Goal: Find specific fact: Find contact information

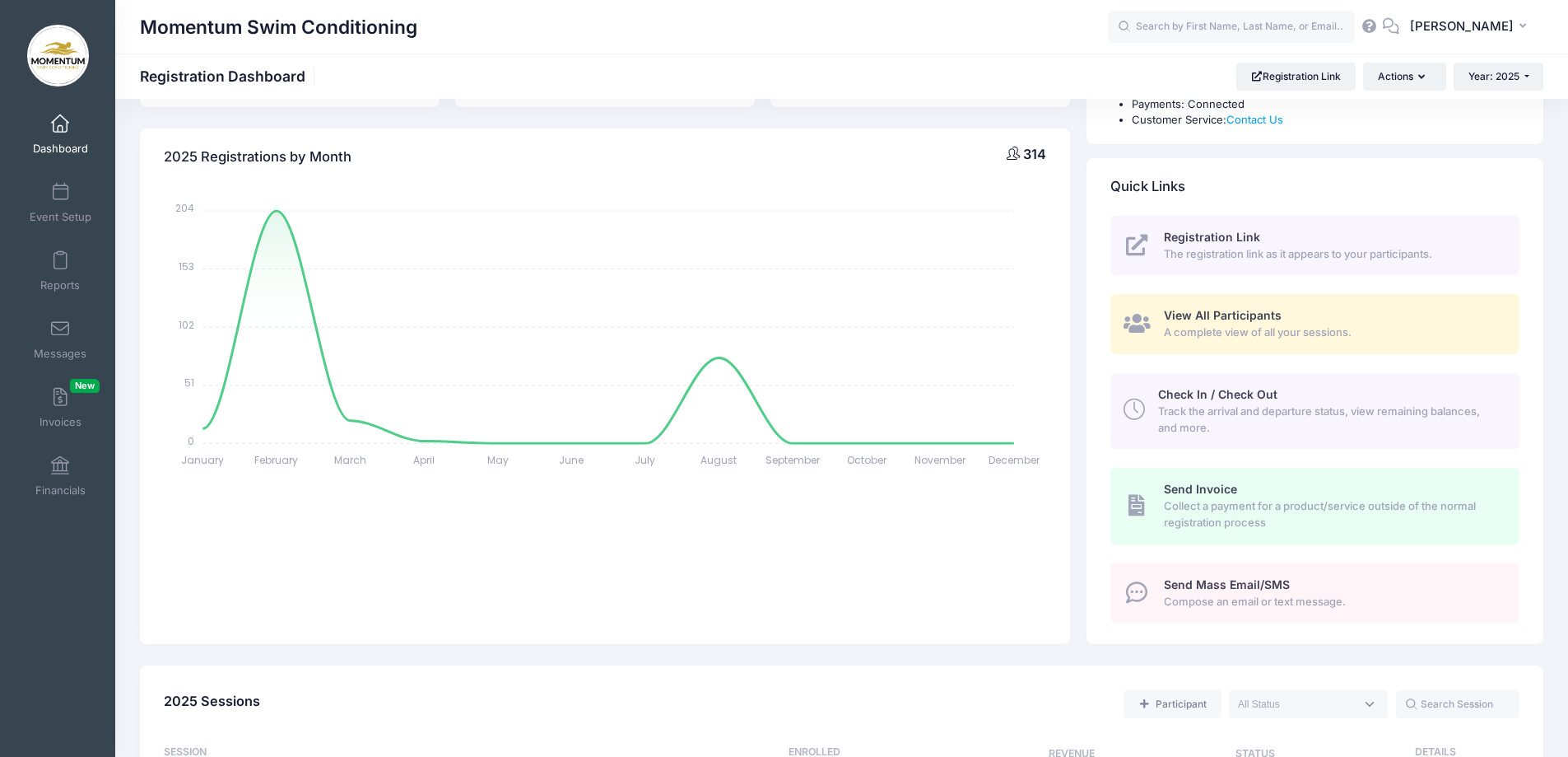
scroll to position [330, 0]
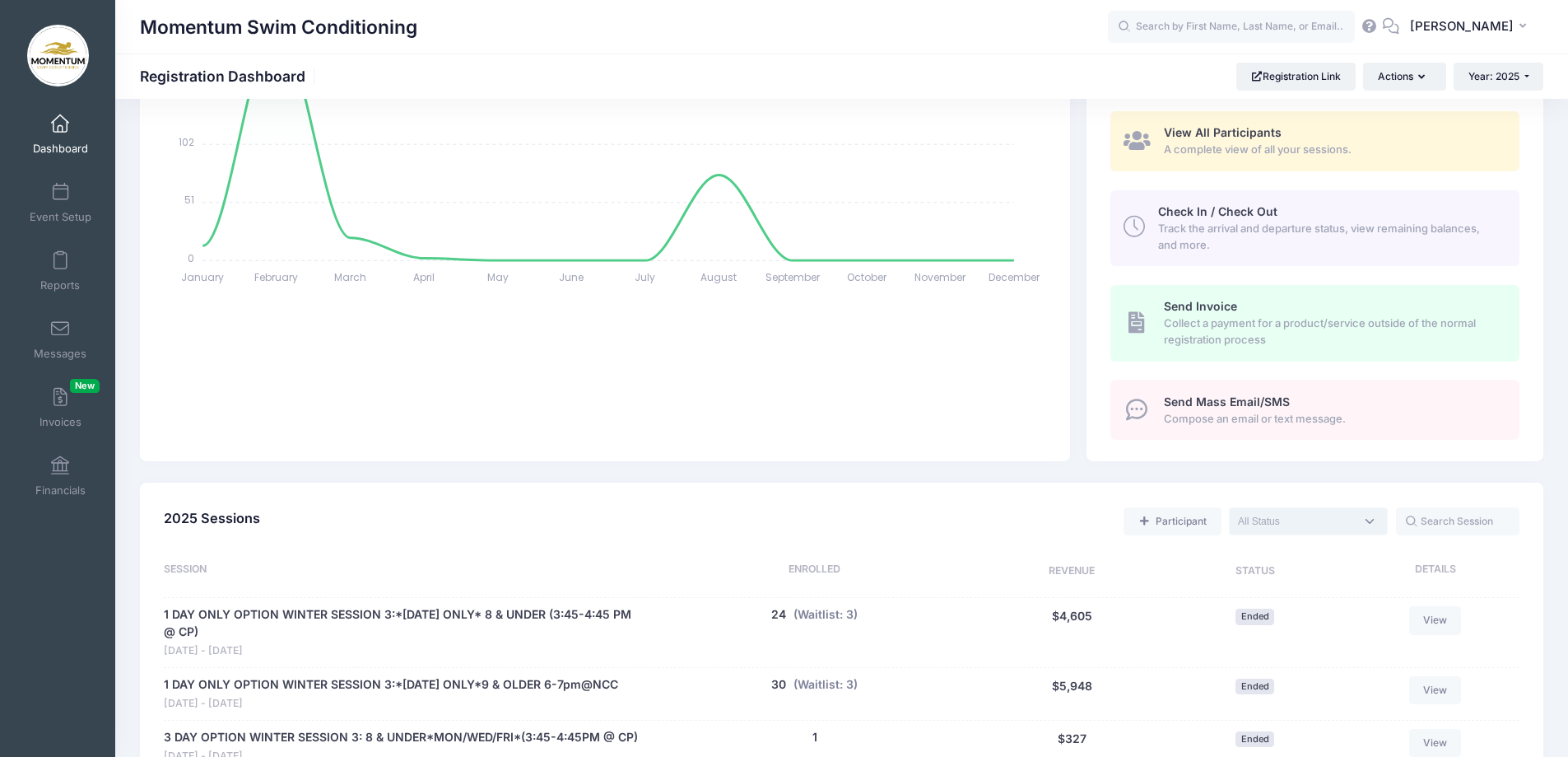
click at [1368, 520] on span at bounding box center [1308, 521] width 159 height 28
select select "current"
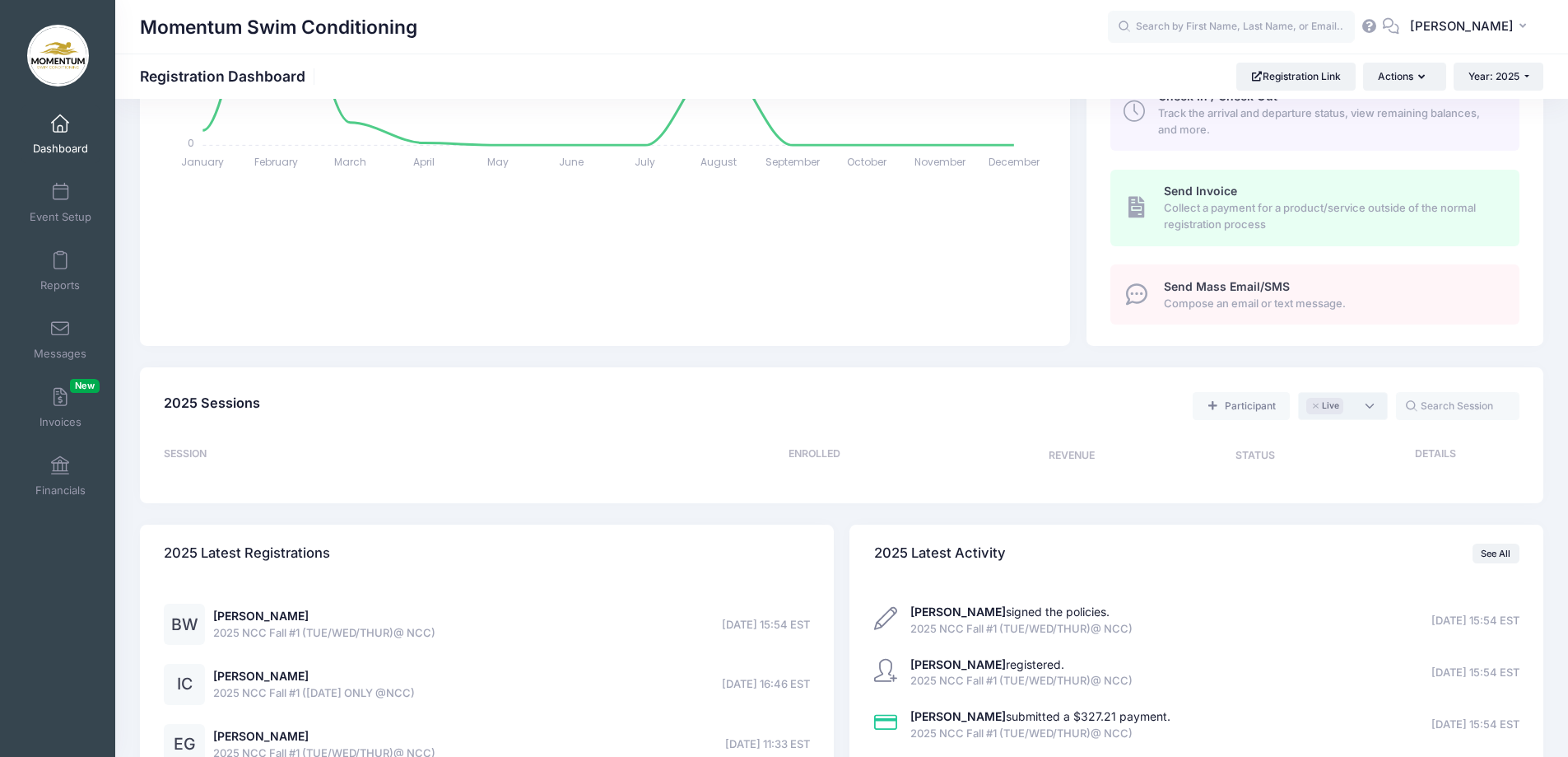
scroll to position [696, 0]
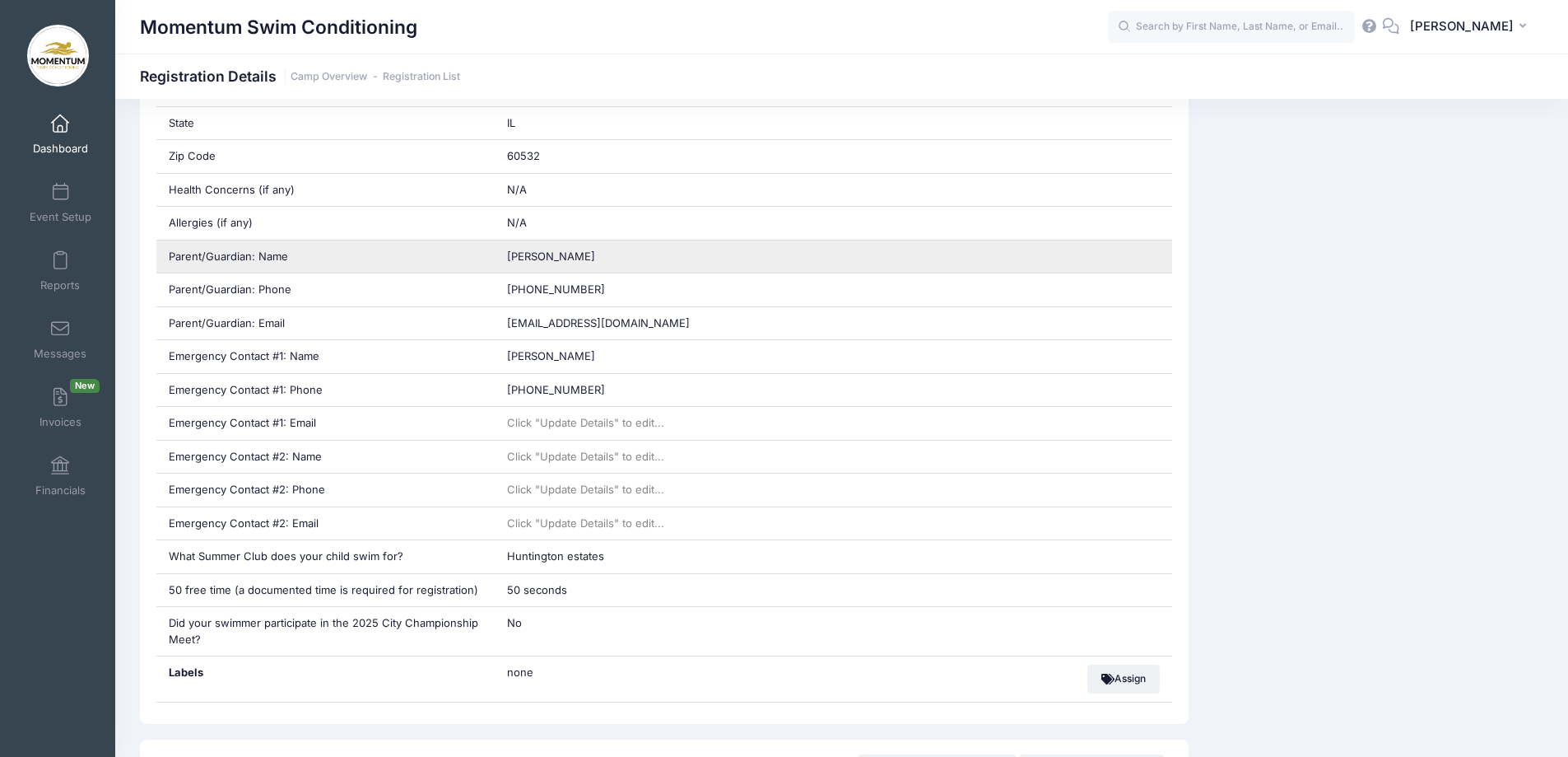
scroll to position [576, 0]
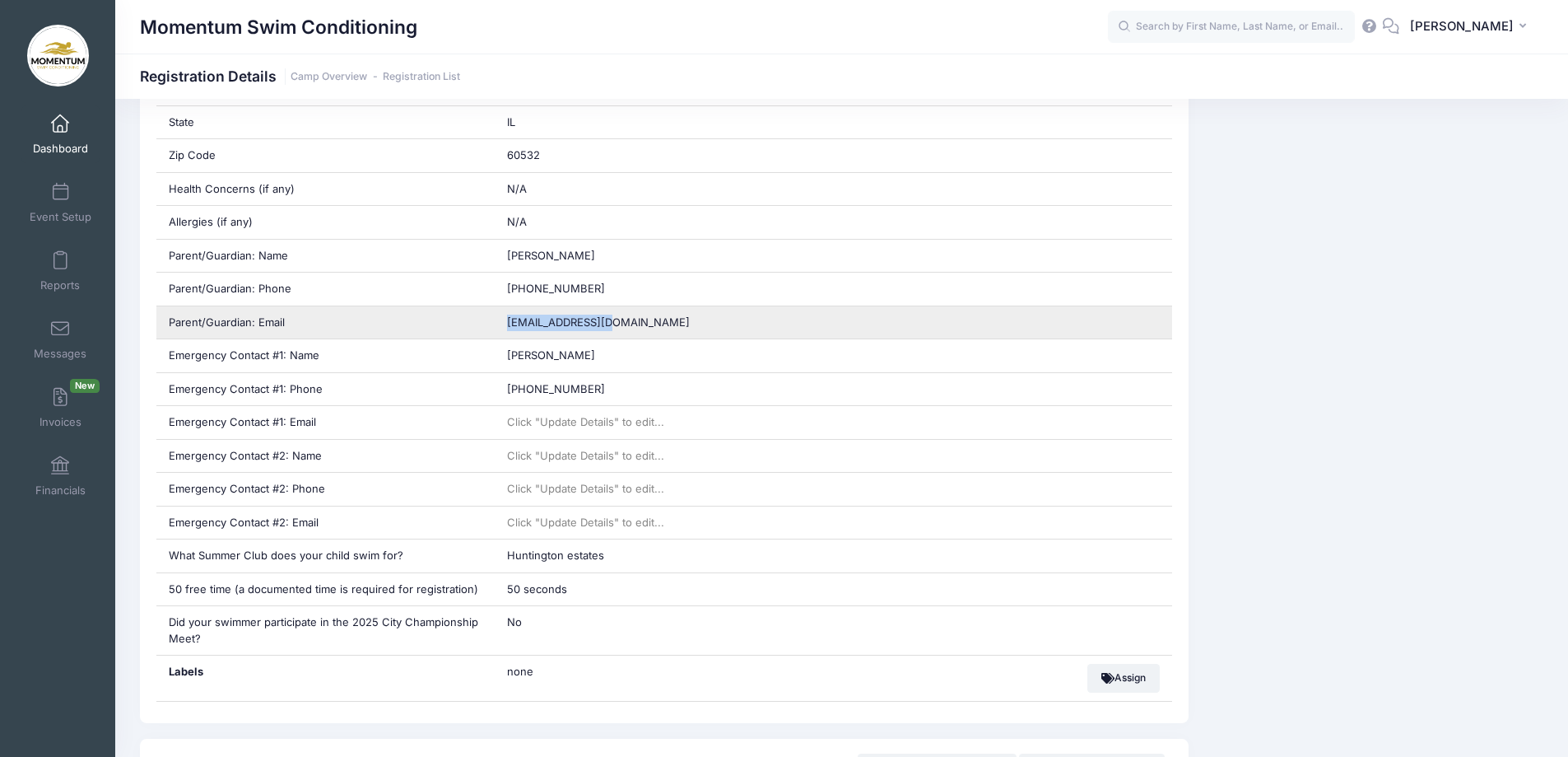
drag, startPoint x: 610, startPoint y: 323, endPoint x: 500, endPoint y: 322, distance: 110.0
click at [500, 322] on div "tdduffy@gmail.com" at bounding box center [833, 322] width 678 height 33
copy span "tdduffy@gmail.com"
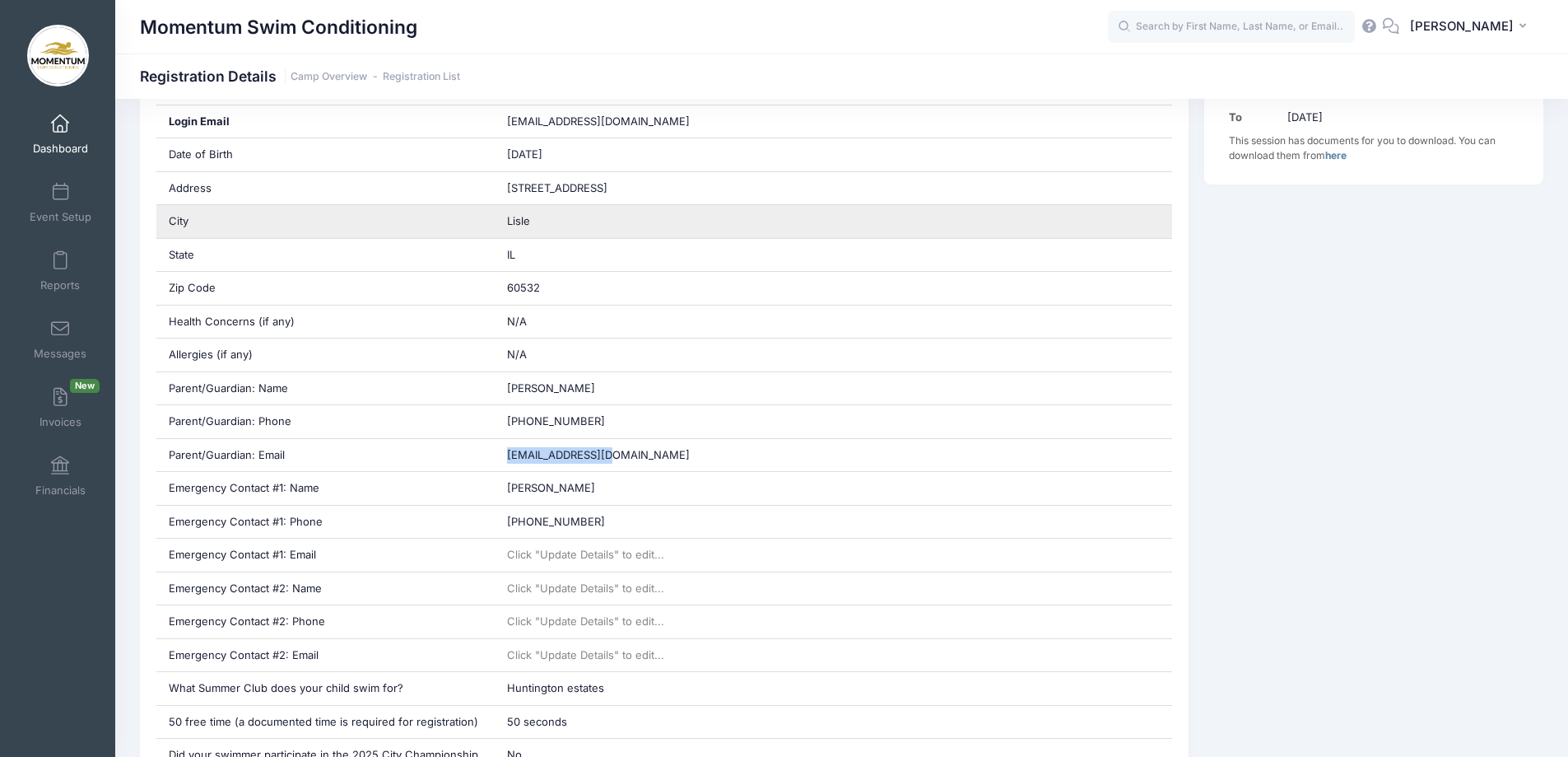
scroll to position [330, 0]
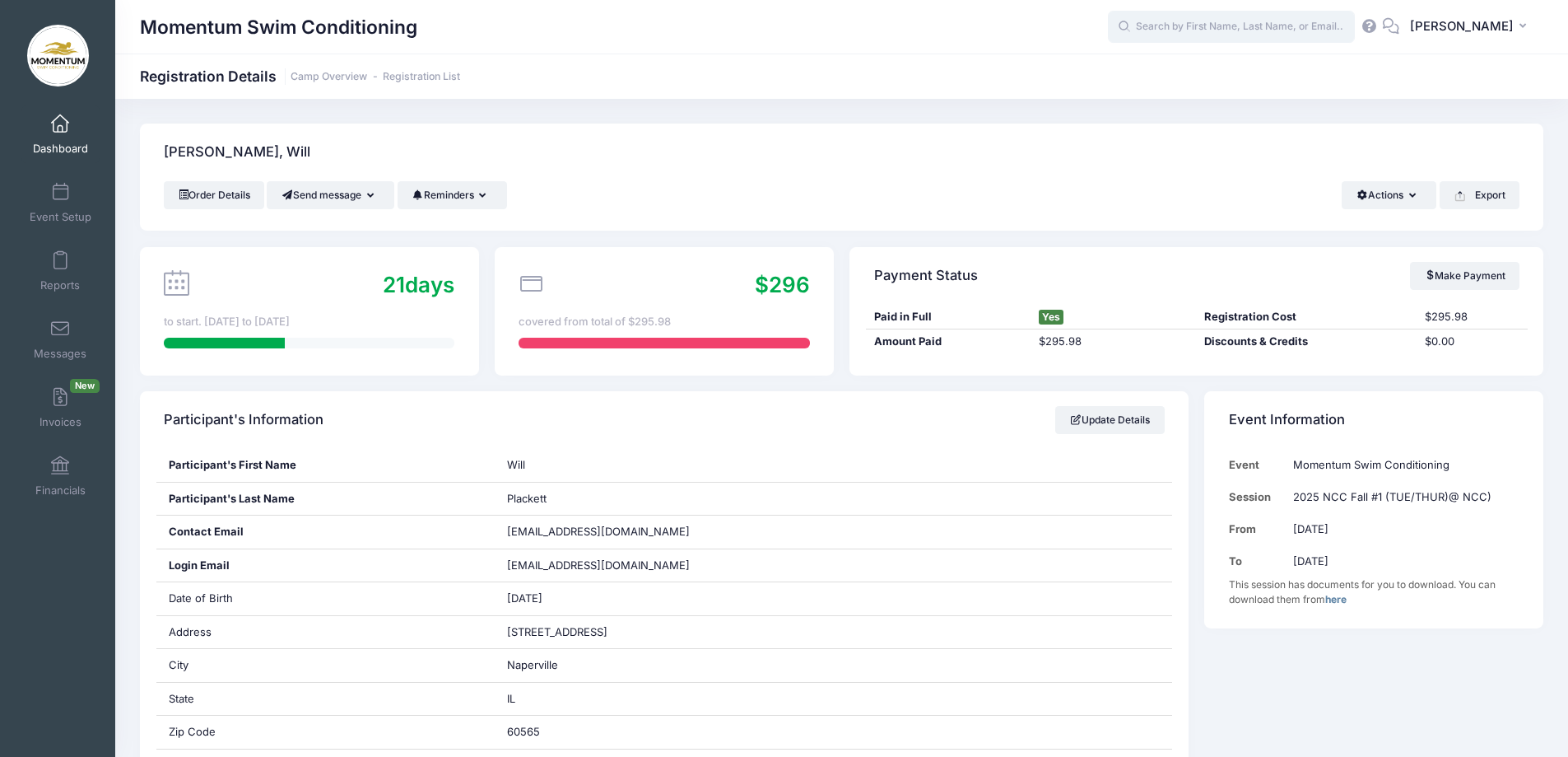
click at [1179, 33] on input "text" at bounding box center [1230, 26] width 247 height 33
type input "will"
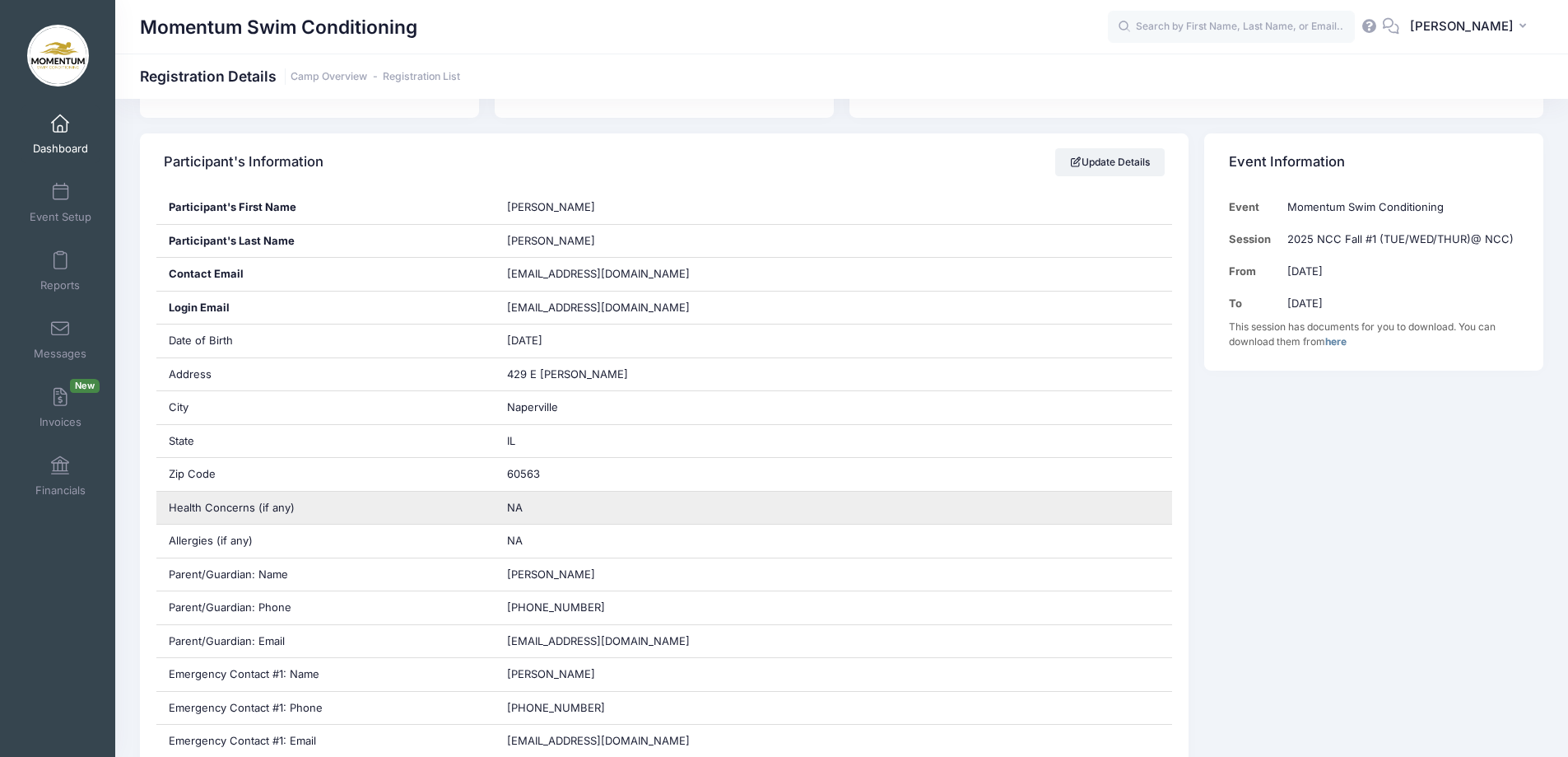
scroll to position [247, 0]
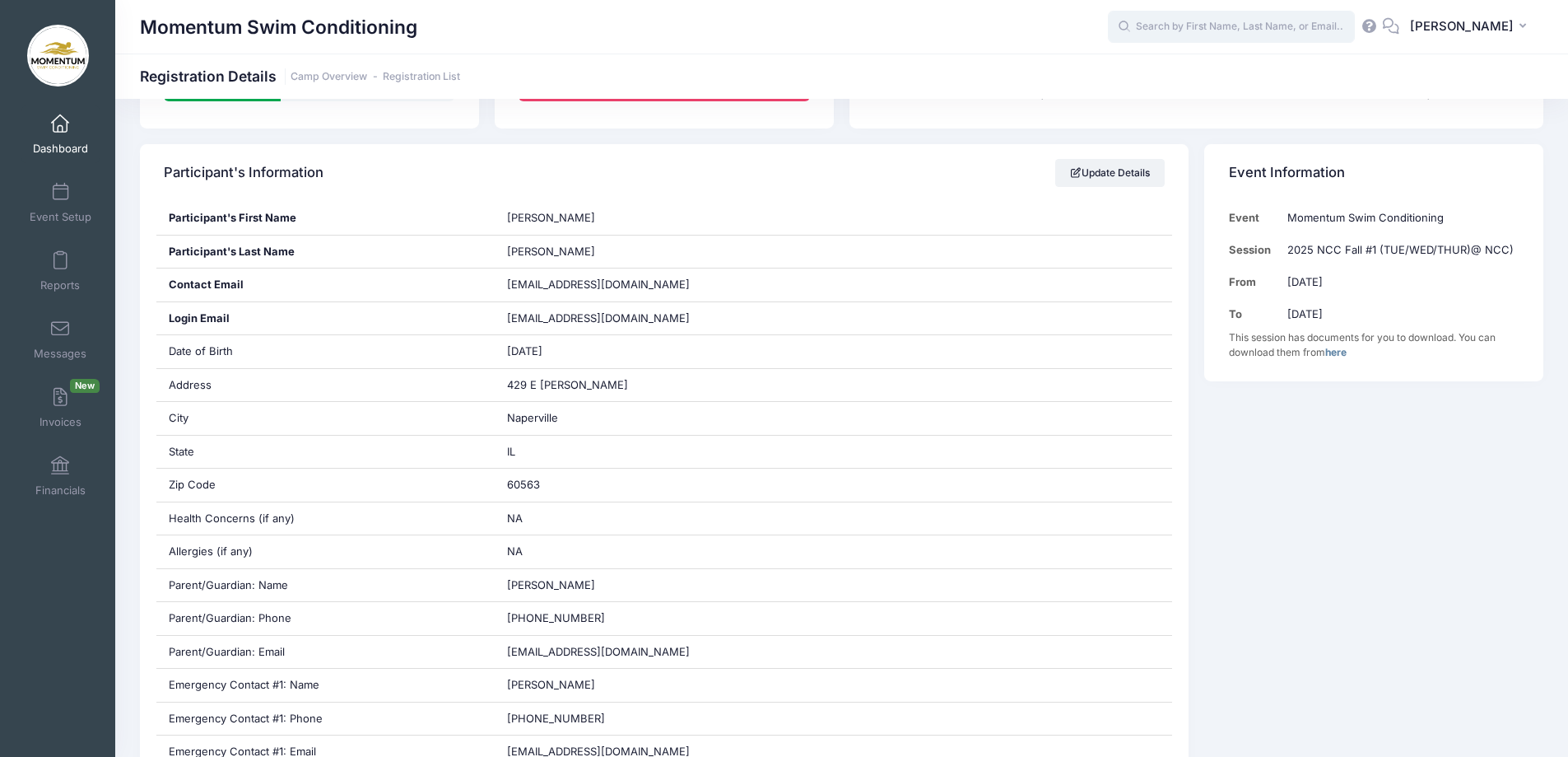
click at [1201, 18] on input "text" at bounding box center [1230, 26] width 247 height 33
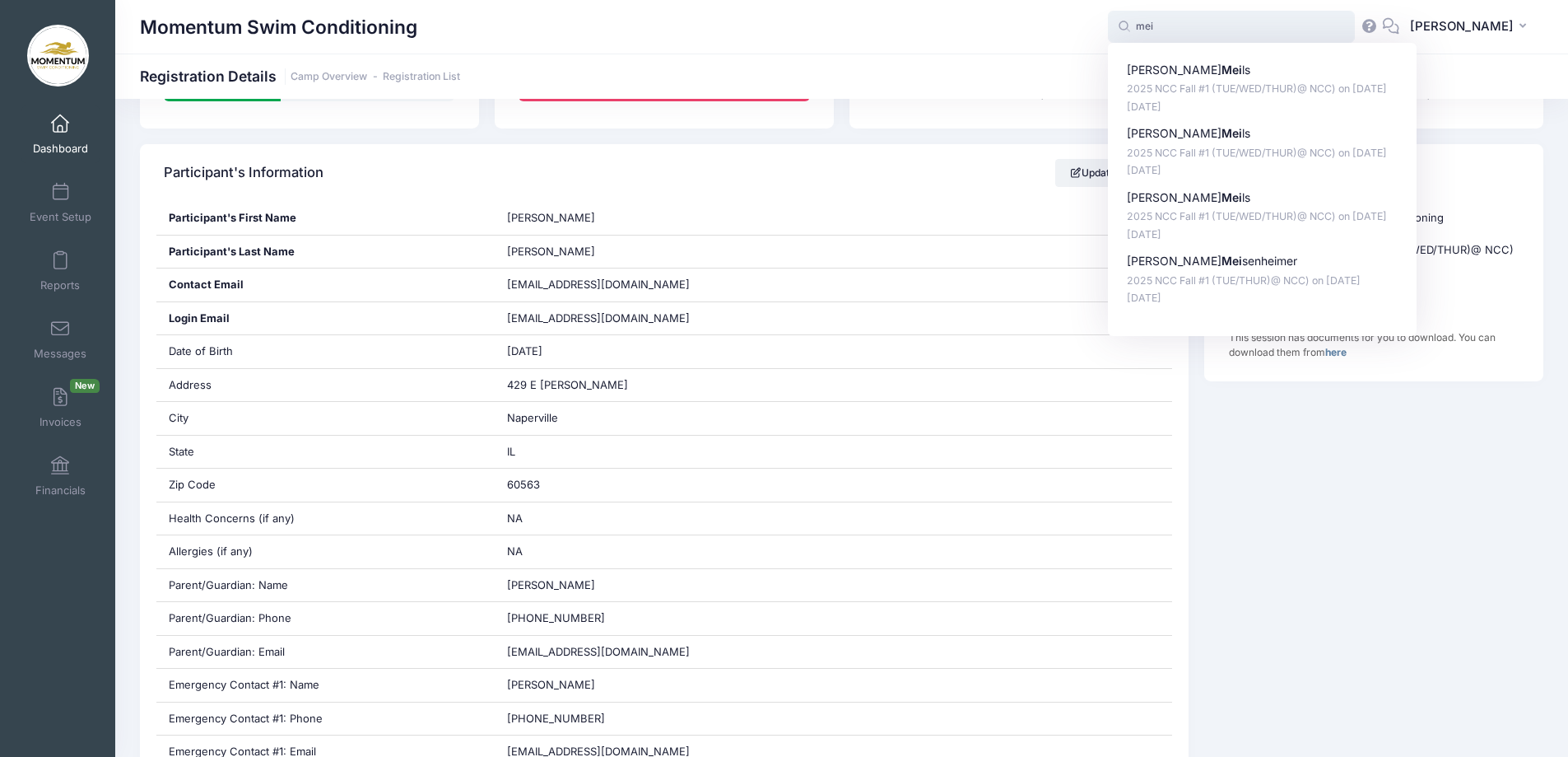
click at [1190, 68] on p "Christina Mei ls" at bounding box center [1262, 70] width 272 height 18
type input "Christina Meils (2025 NCC Fall #1 (TUE/WED/THUR)@ NCC), Sep-16, 2025)"
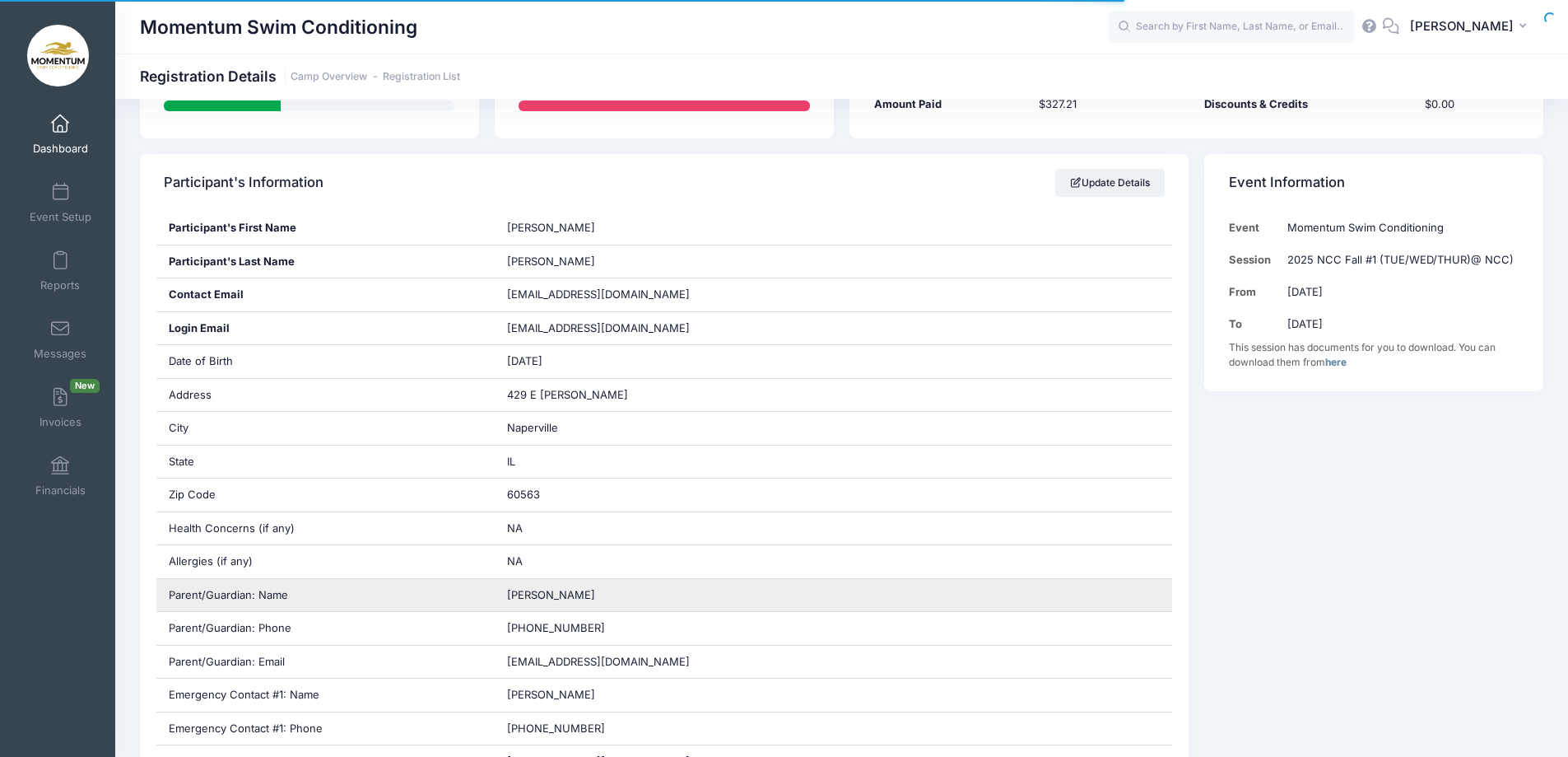
scroll to position [247, 0]
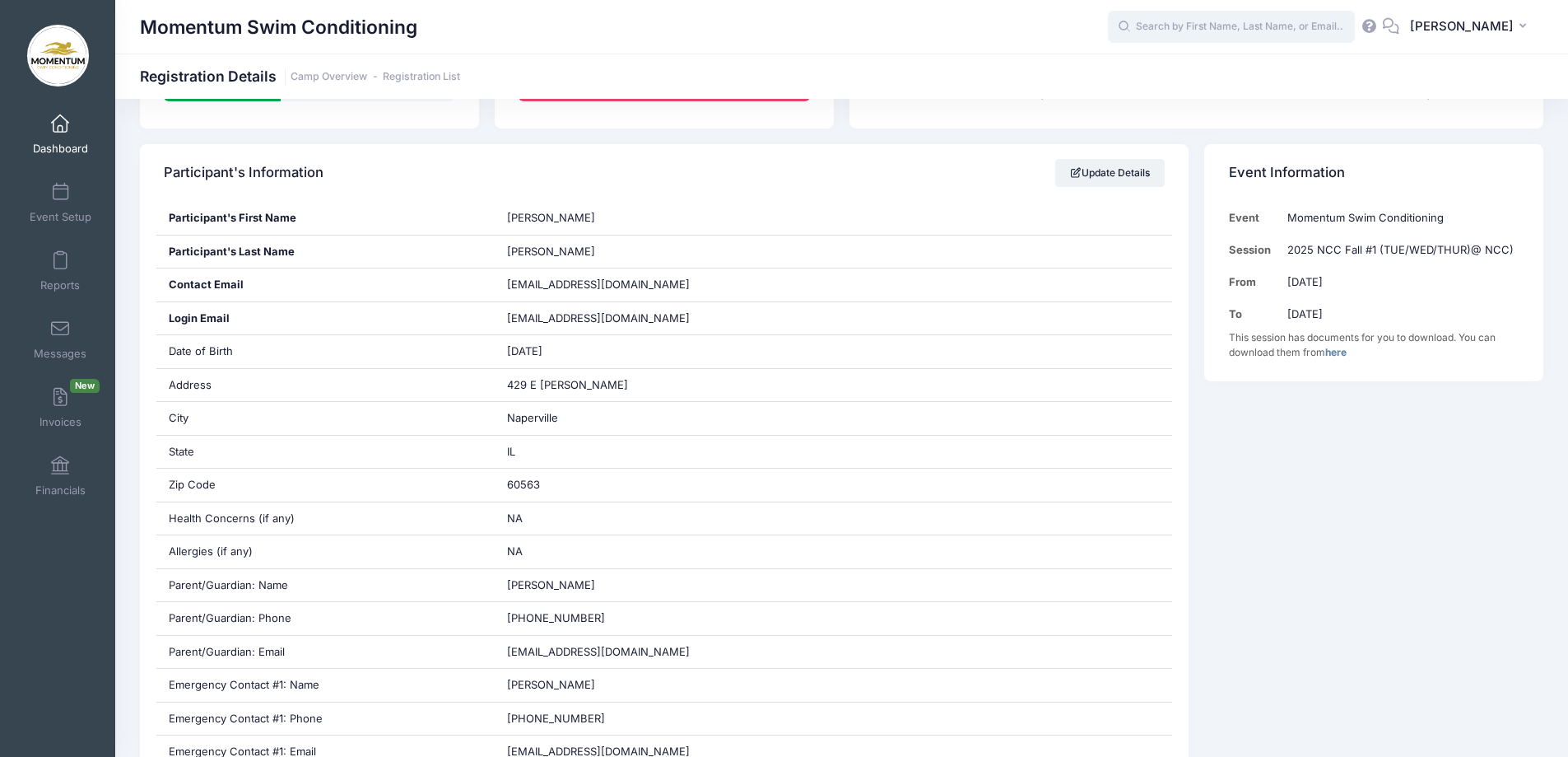
click at [1195, 28] on input "text" at bounding box center [1230, 26] width 247 height 33
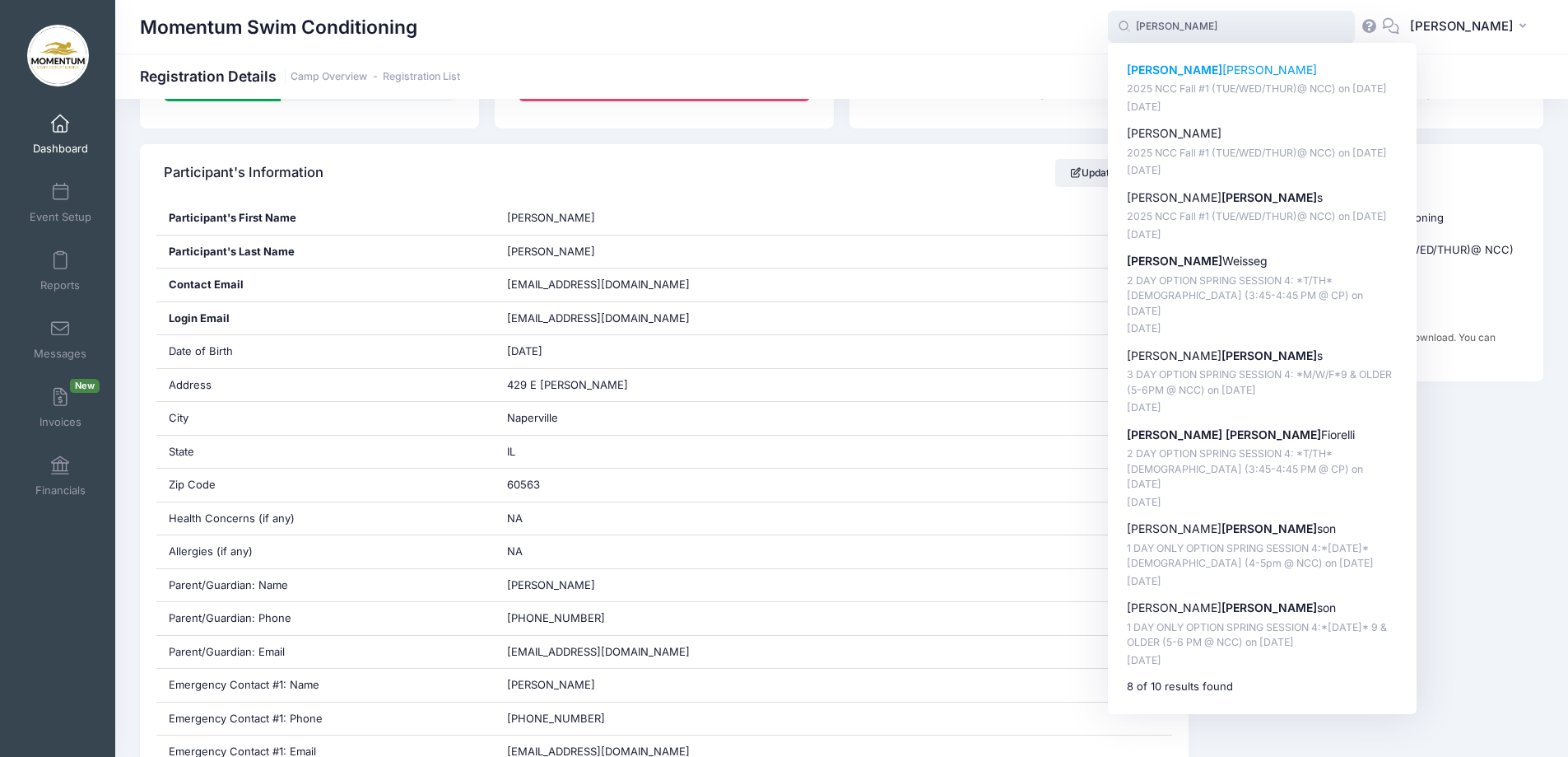
click at [1178, 71] on p "John Meils" at bounding box center [1262, 70] width 272 height 18
type input "John Meils (2025 NCC Fall #1 (TUE/WED/THUR)@ NCC), Sep-16, 2025)"
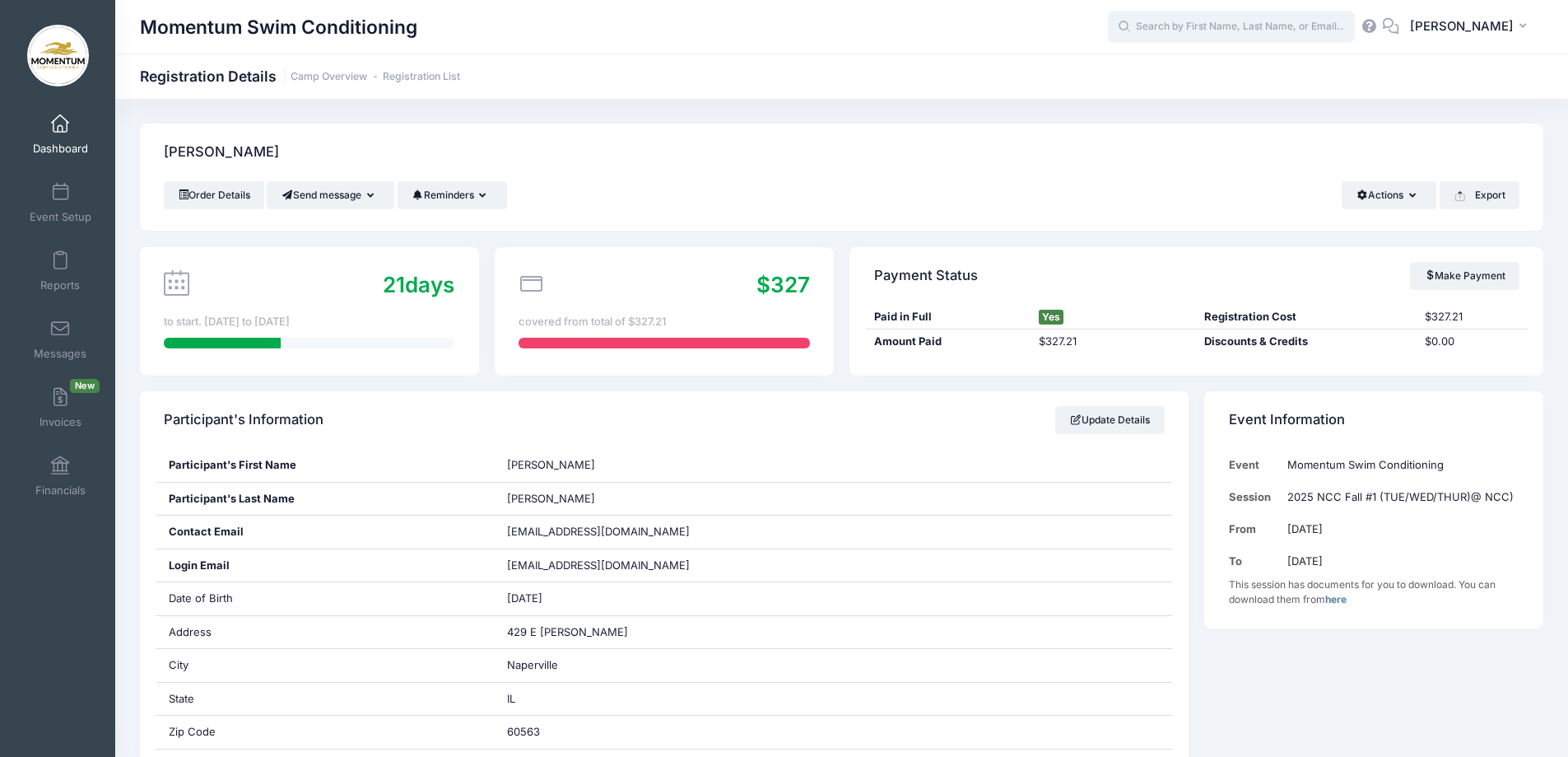
click at [1202, 30] on input "text" at bounding box center [1230, 26] width 247 height 33
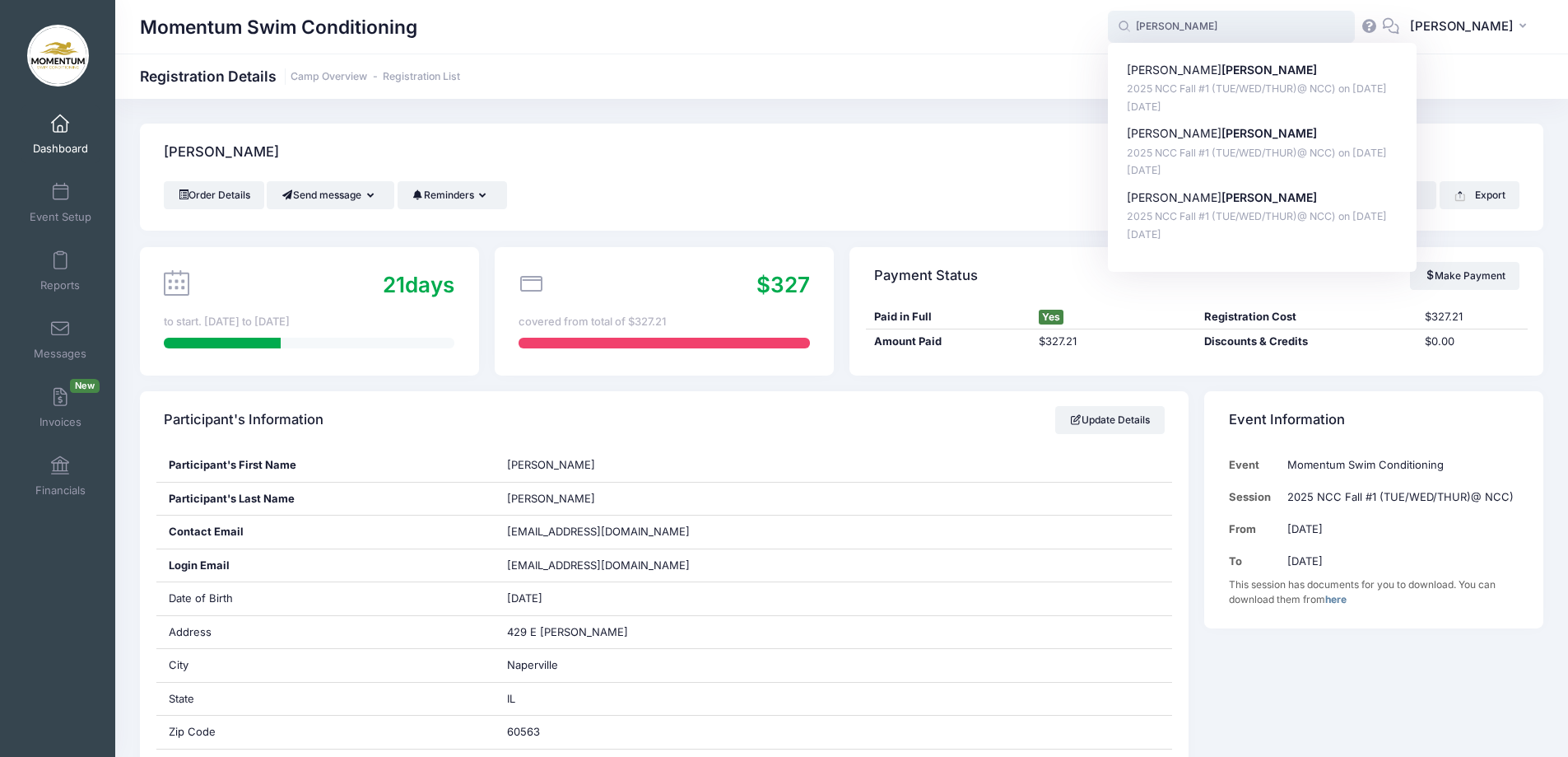
click at [1274, 30] on input "meils" at bounding box center [1230, 26] width 247 height 33
type input "meils"
click at [1506, 67] on div "Momentum Swim Conditioning Registration Details Camp Overview Registration List" at bounding box center [841, 76] width 1453 height 23
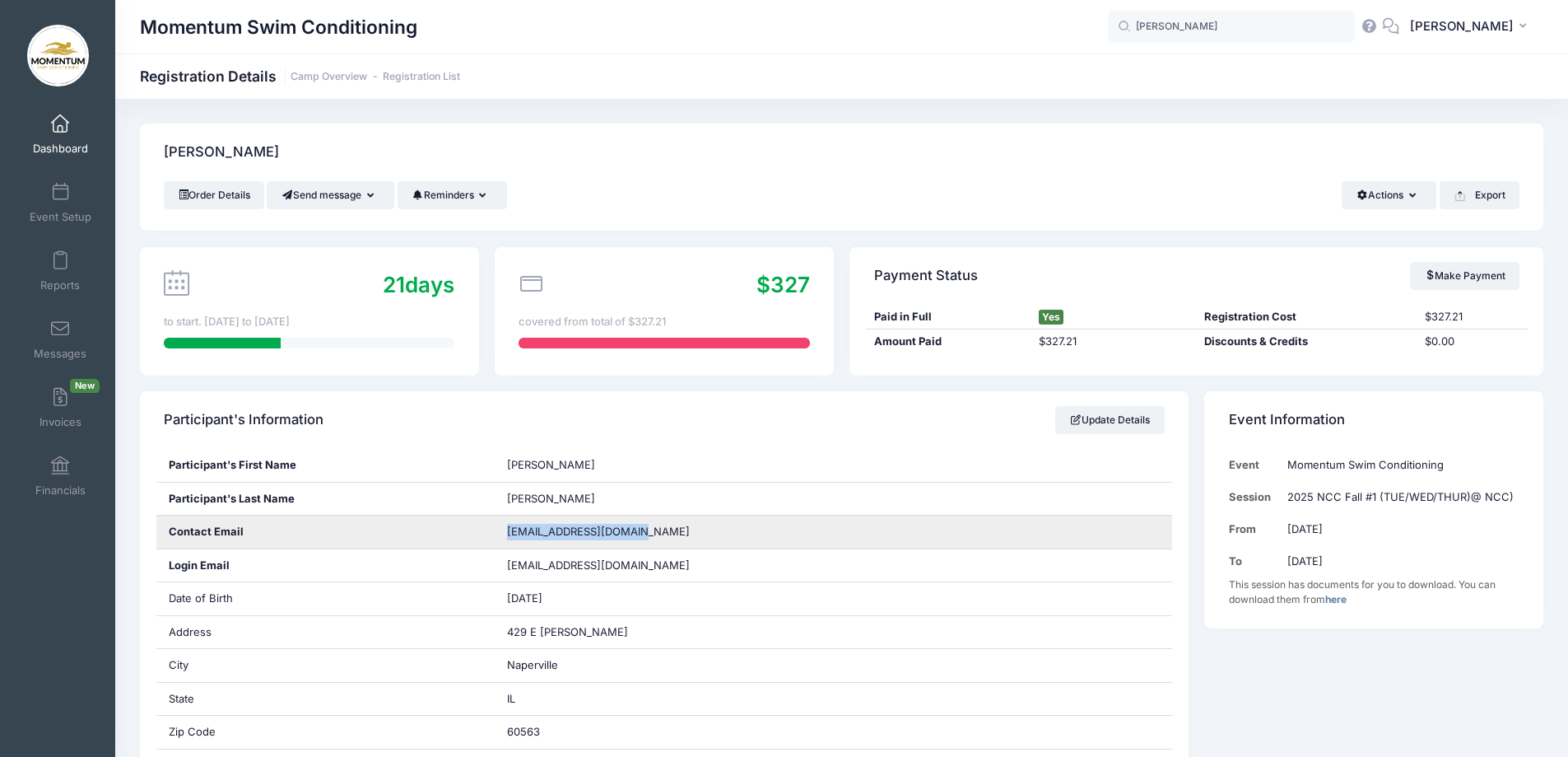
drag, startPoint x: 636, startPoint y: 531, endPoint x: 596, endPoint y: 537, distance: 40.4
click at [519, 535] on span "meilsschool20@gmail.com" at bounding box center [599, 530] width 183 height 13
drag, startPoint x: 648, startPoint y: 530, endPoint x: 508, endPoint y: 534, distance: 140.1
click at [508, 534] on div "meilsschool20@gmail.com" at bounding box center [833, 531] width 678 height 33
copy span "meilsschool20@gmail.com"
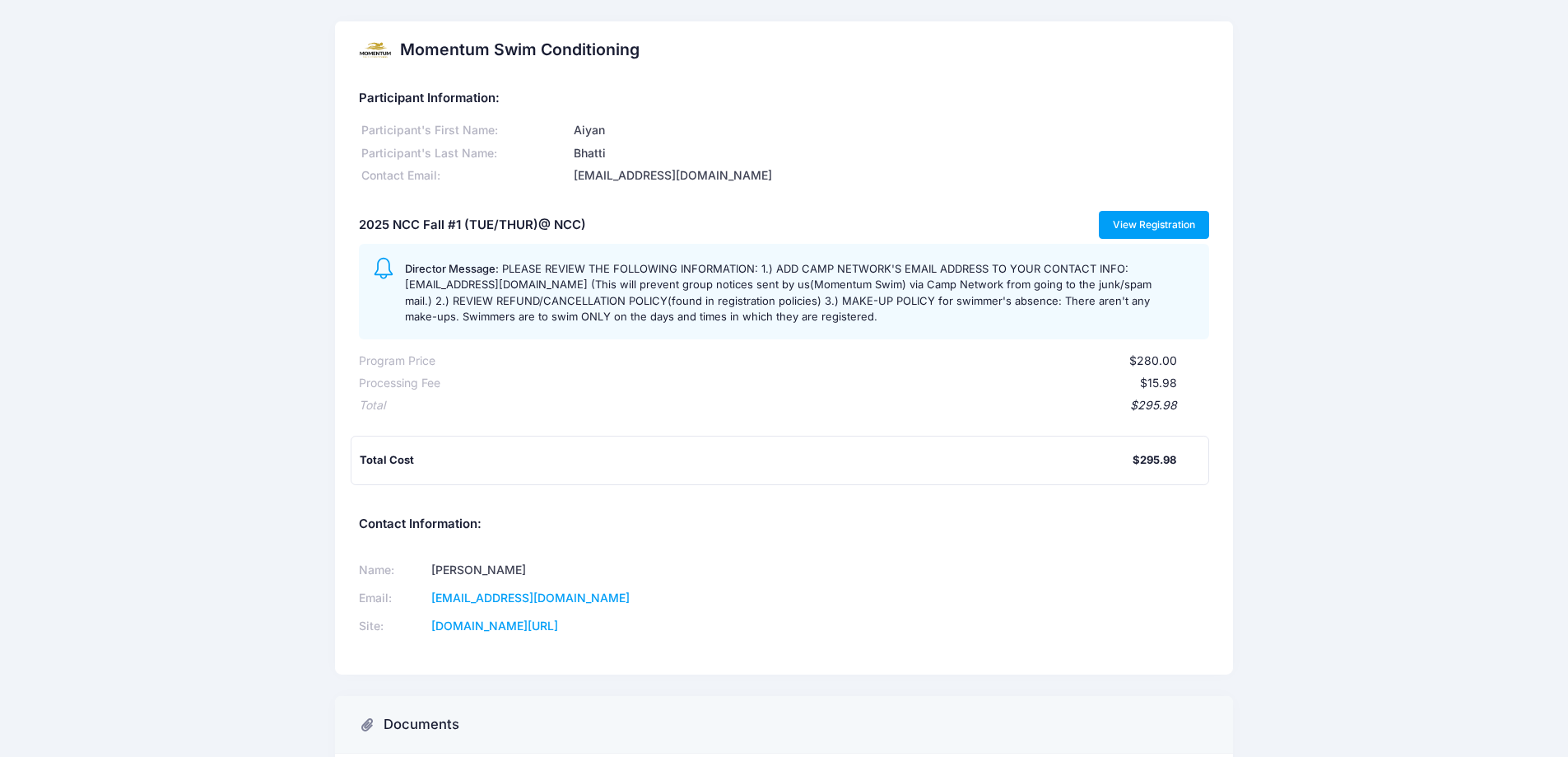
click at [1172, 223] on link "View Registration" at bounding box center [1154, 225] width 111 height 28
